Goal: Information Seeking & Learning: Learn about a topic

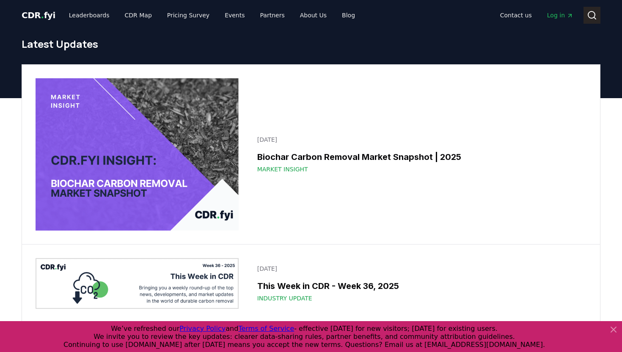
click at [591, 15] on icon at bounding box center [592, 15] width 10 height 10
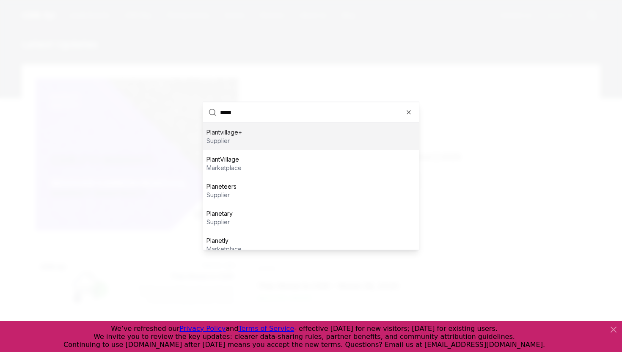
type input "*****"
click at [253, 141] on div "Plantvillage+ supplier" at bounding box center [311, 136] width 216 height 27
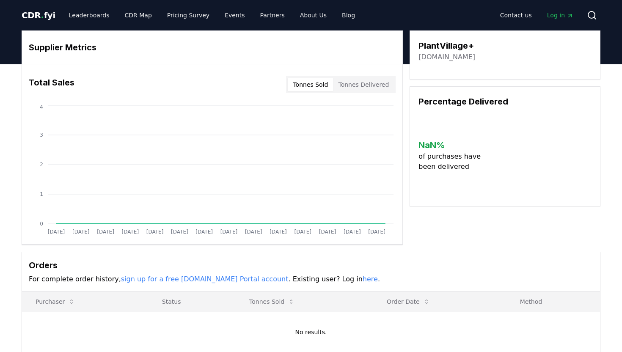
click at [324, 87] on button "Tonnes Sold" at bounding box center [310, 85] width 45 height 14
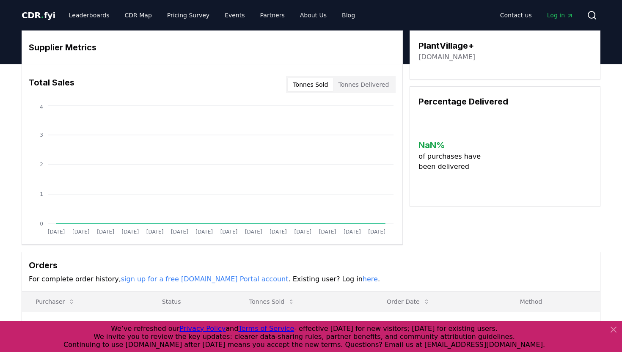
click at [362, 81] on button "Tonnes Delivered" at bounding box center [363, 85] width 61 height 14
click at [613, 327] on icon at bounding box center [613, 330] width 10 height 10
